Goal: Transaction & Acquisition: Book appointment/travel/reservation

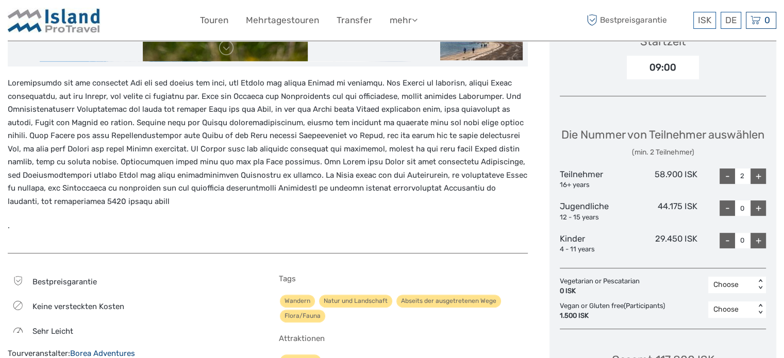
scroll to position [361, 0]
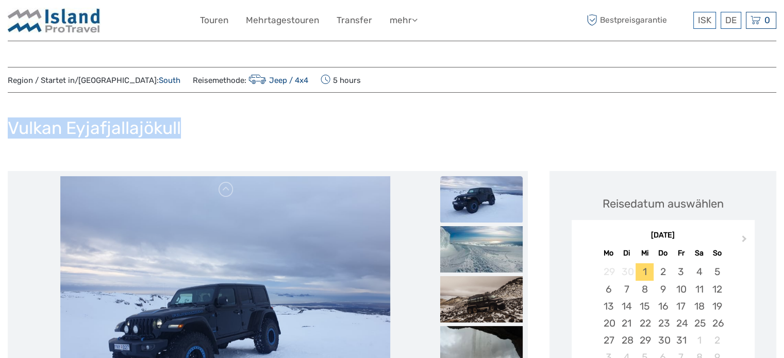
drag, startPoint x: 184, startPoint y: 127, endPoint x: 1, endPoint y: 123, distance: 183.5
copy h1 "Vulkan Eyjafjallajökull"
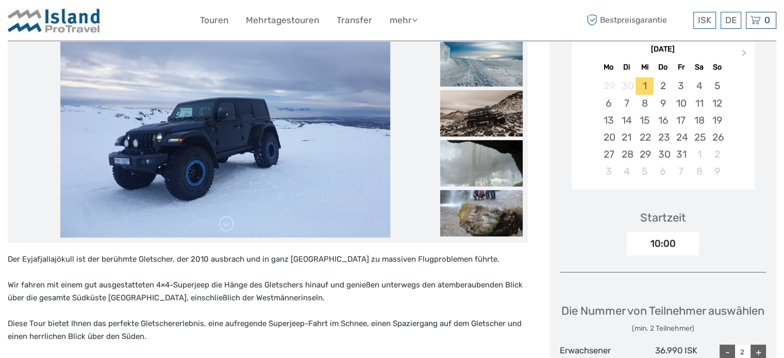
scroll to position [103, 0]
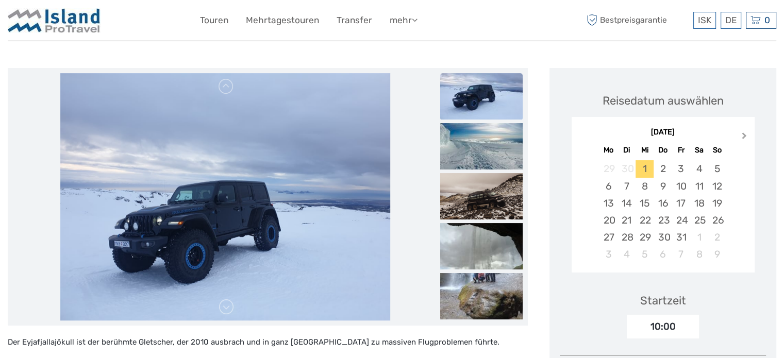
click at [744, 133] on span "Next Month" at bounding box center [744, 137] width 0 height 15
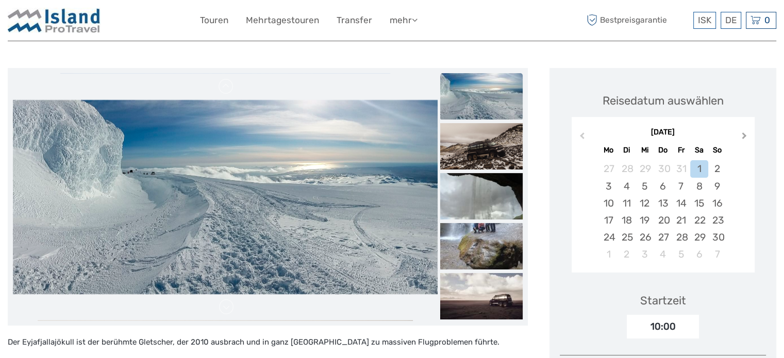
click at [744, 133] on span "Next Month" at bounding box center [744, 137] width 0 height 15
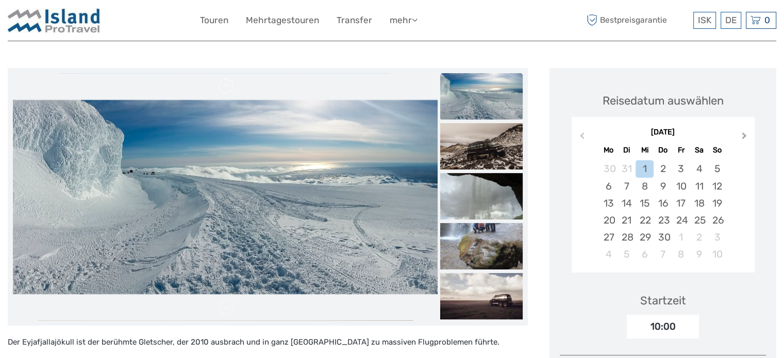
click at [744, 133] on span "Next Month" at bounding box center [744, 137] width 0 height 15
click at [579, 298] on div "Startzeit 10:00" at bounding box center [663, 309] width 206 height 60
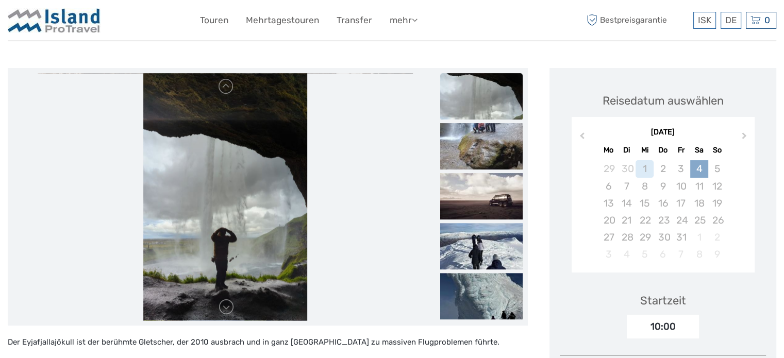
click at [695, 170] on div "4" at bounding box center [699, 168] width 18 height 17
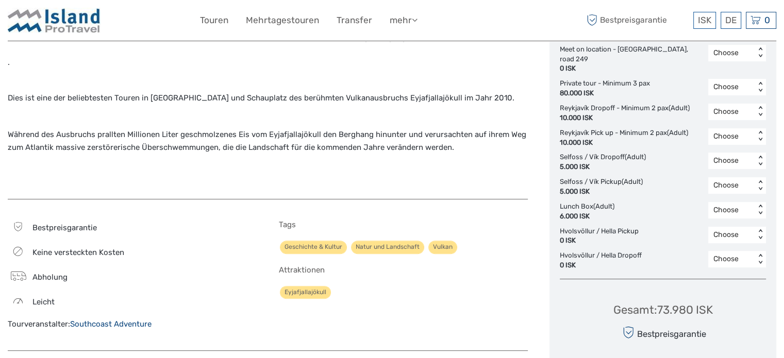
scroll to position [464, 0]
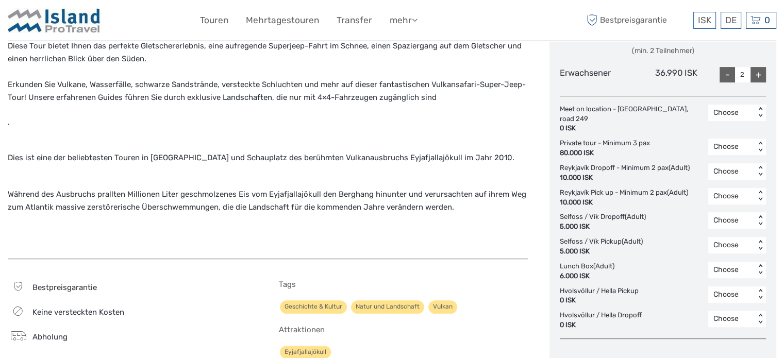
click at [761, 173] on div "< >" at bounding box center [760, 171] width 9 height 11
click at [722, 239] on div "2" at bounding box center [736, 234] width 47 height 18
click at [761, 196] on div "Choose < >" at bounding box center [737, 196] width 58 height 16
click at [725, 265] on div "2" at bounding box center [736, 258] width 47 height 18
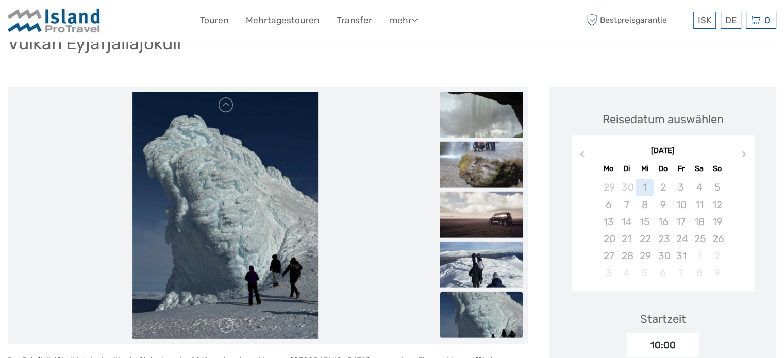
scroll to position [103, 0]
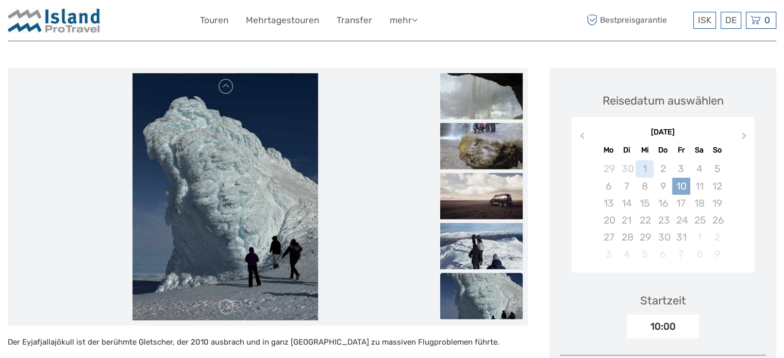
click at [684, 185] on div "10" at bounding box center [681, 186] width 18 height 17
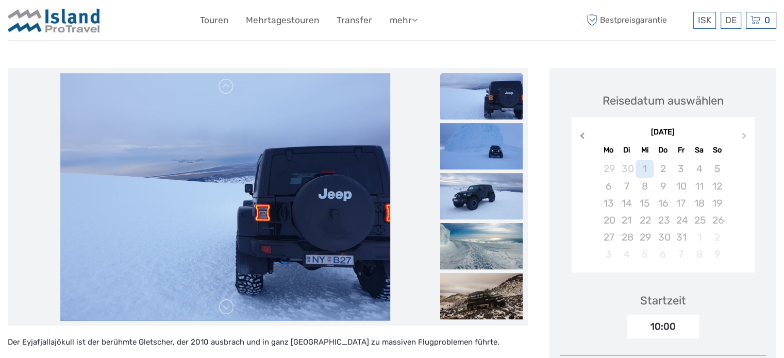
click at [582, 136] on span "Previous Month" at bounding box center [582, 137] width 0 height 15
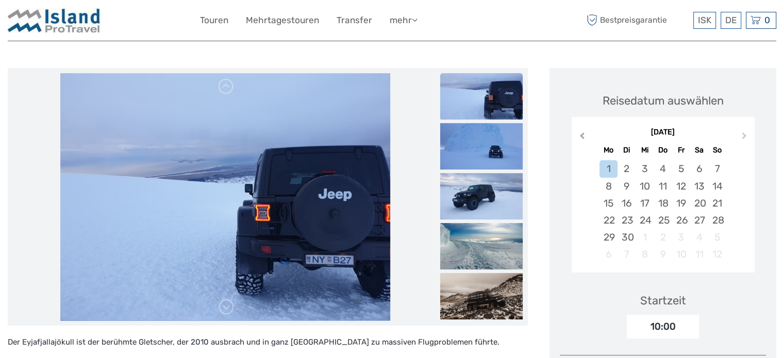
click at [582, 136] on span "Previous Month" at bounding box center [582, 137] width 0 height 15
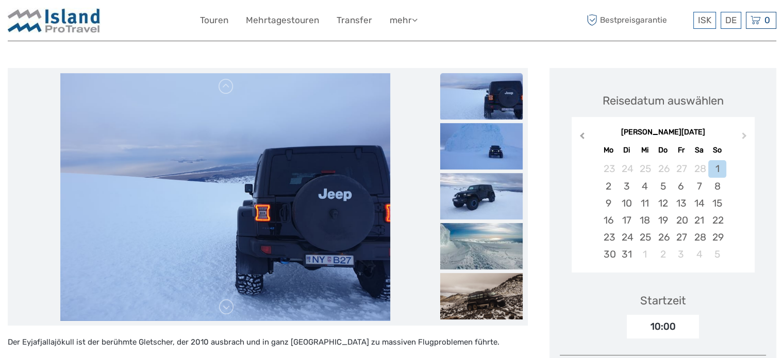
click at [582, 136] on span "Previous Month" at bounding box center [582, 137] width 0 height 15
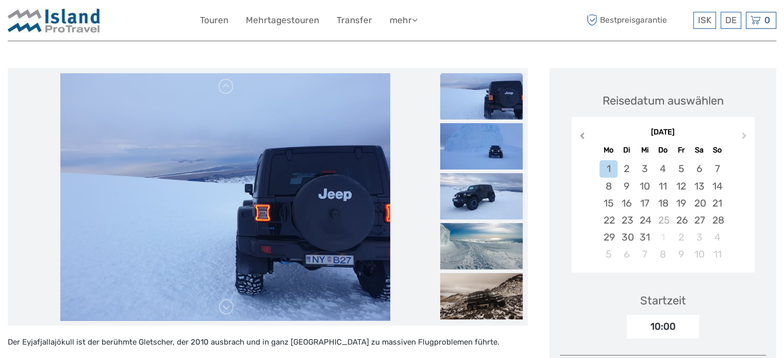
click at [582, 136] on span "Previous Month" at bounding box center [582, 137] width 0 height 15
click at [582, 136] on div "Oktober 2025" at bounding box center [663, 132] width 183 height 11
click at [583, 141] on div "Oktober 2025 Mo Di Mi Do Fr Sa So" at bounding box center [663, 140] width 183 height 34
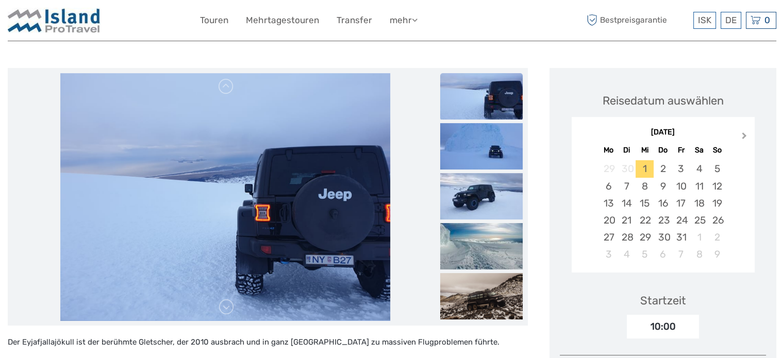
click at [744, 136] on span "Next Month" at bounding box center [744, 137] width 0 height 15
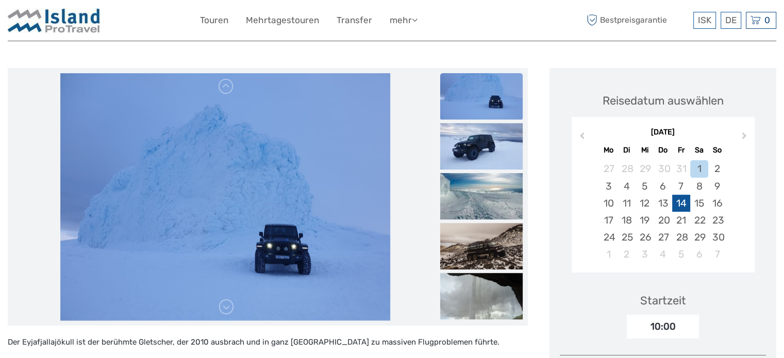
click at [679, 206] on div "14" at bounding box center [681, 203] width 18 height 17
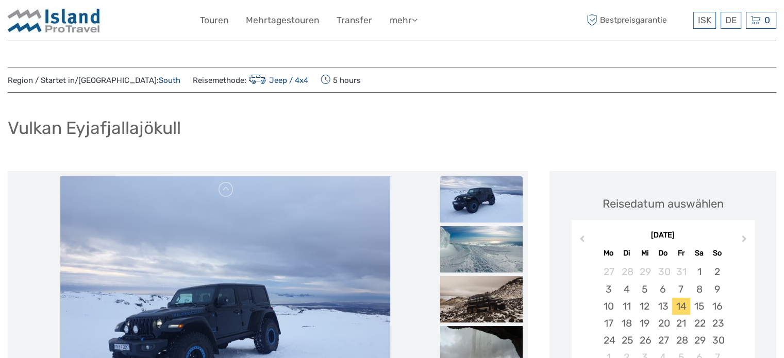
scroll to position [0, 0]
click at [317, 135] on div "Vulkan Eyjafjallajökull" at bounding box center [392, 132] width 768 height 38
click at [246, 80] on link "Jeep / 4x4" at bounding box center [277, 80] width 62 height 9
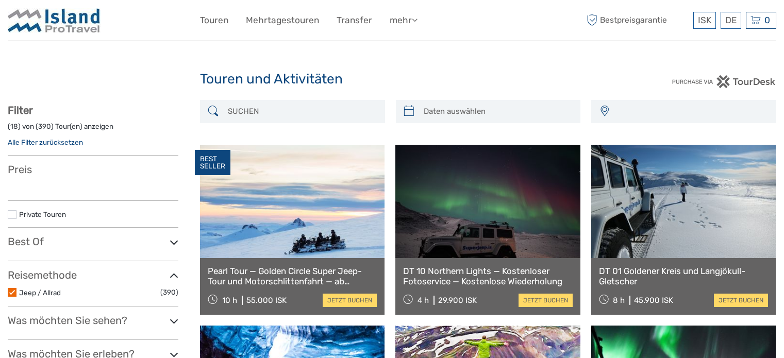
select select
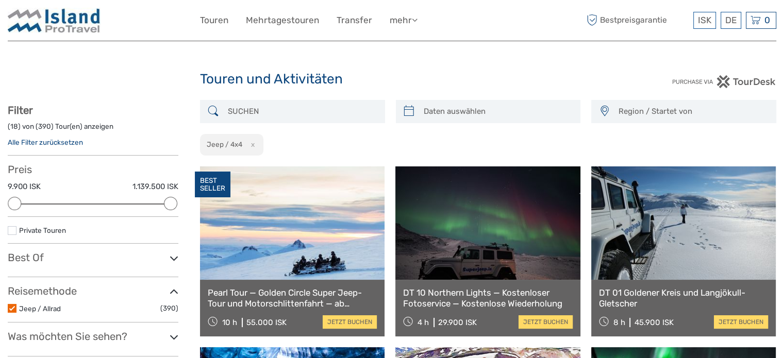
click at [265, 106] on input "search" at bounding box center [302, 112] width 156 height 18
drag, startPoint x: 282, startPoint y: 109, endPoint x: 177, endPoint y: 107, distance: 105.2
type input "_"
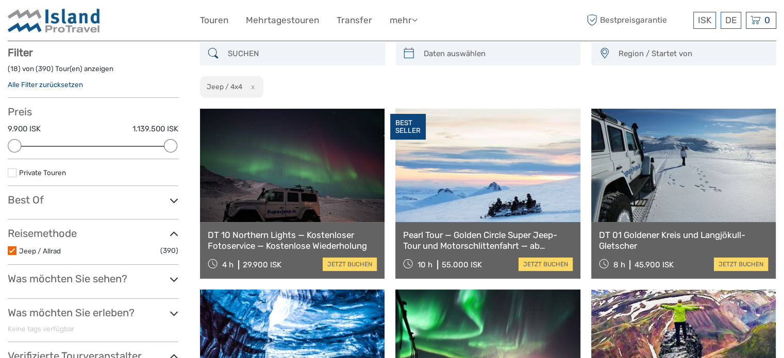
scroll to position [58, 0]
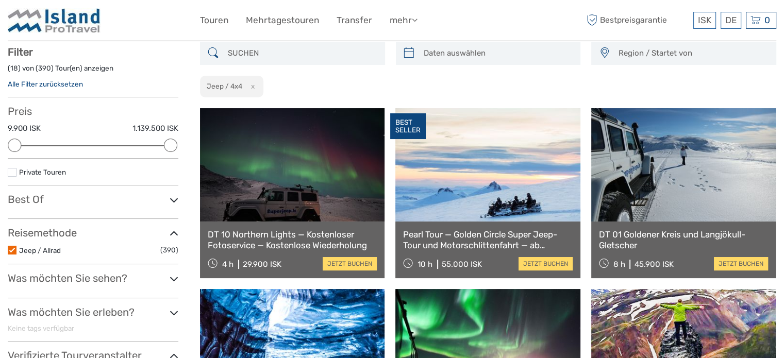
click at [277, 53] on input "search" at bounding box center [302, 53] width 156 height 18
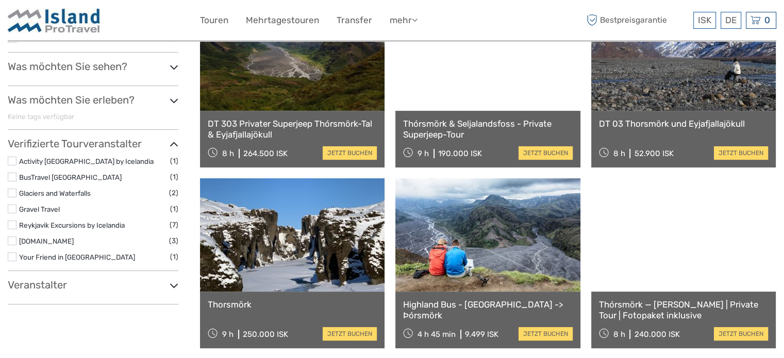
scroll to position [419, 0]
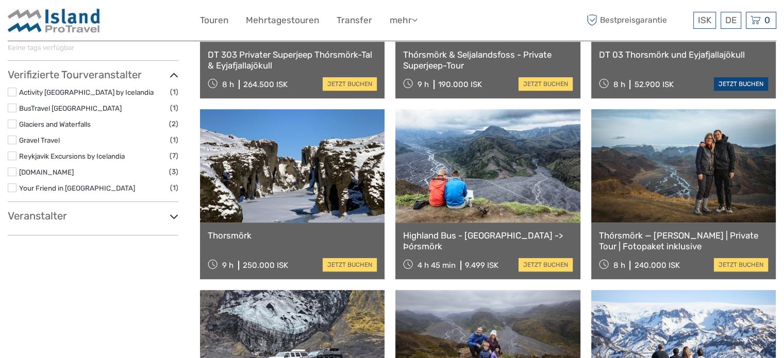
type input "Þórsmörk"
click at [742, 83] on link "jetzt buchen" at bounding box center [741, 83] width 54 height 13
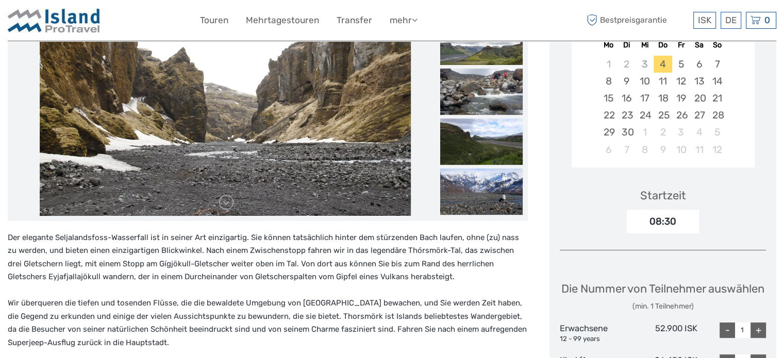
scroll to position [103, 0]
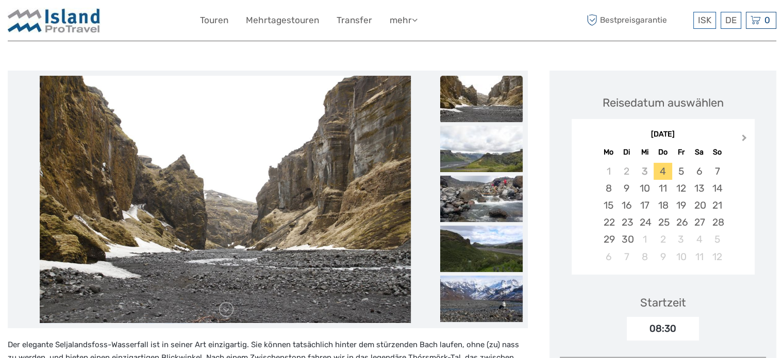
click at [744, 141] on button "Next Month" at bounding box center [745, 140] width 16 height 16
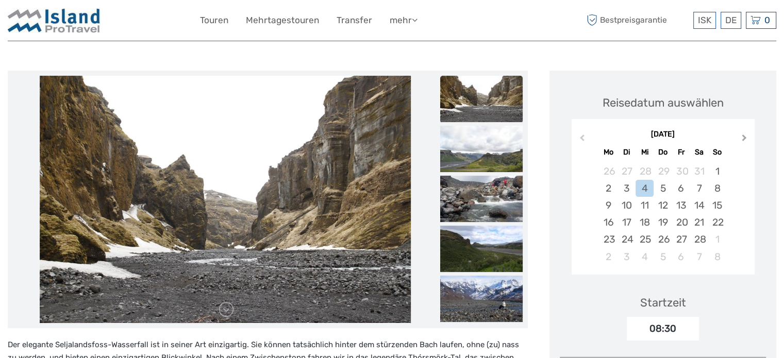
click at [744, 141] on button "Next Month" at bounding box center [745, 140] width 16 height 16
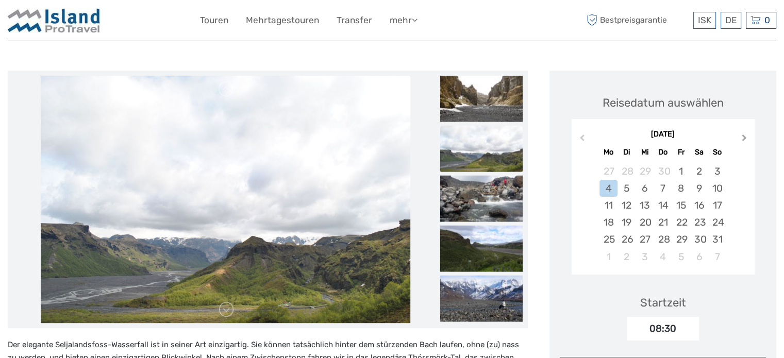
click at [744, 141] on button "Next Month" at bounding box center [745, 140] width 16 height 16
click at [680, 189] on div "10" at bounding box center [681, 188] width 18 height 17
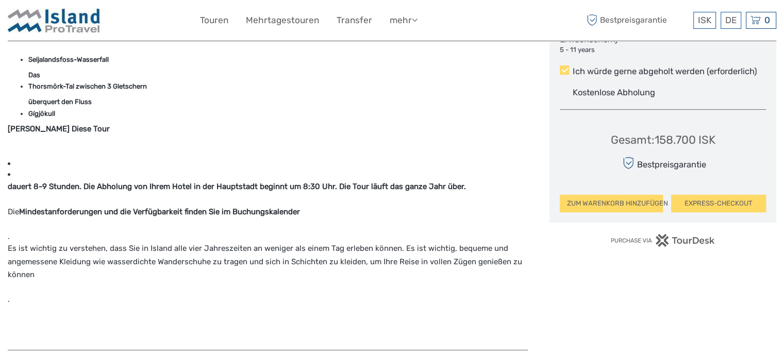
scroll to position [412, 0]
